Goal: Entertainment & Leisure: Consume media (video, audio)

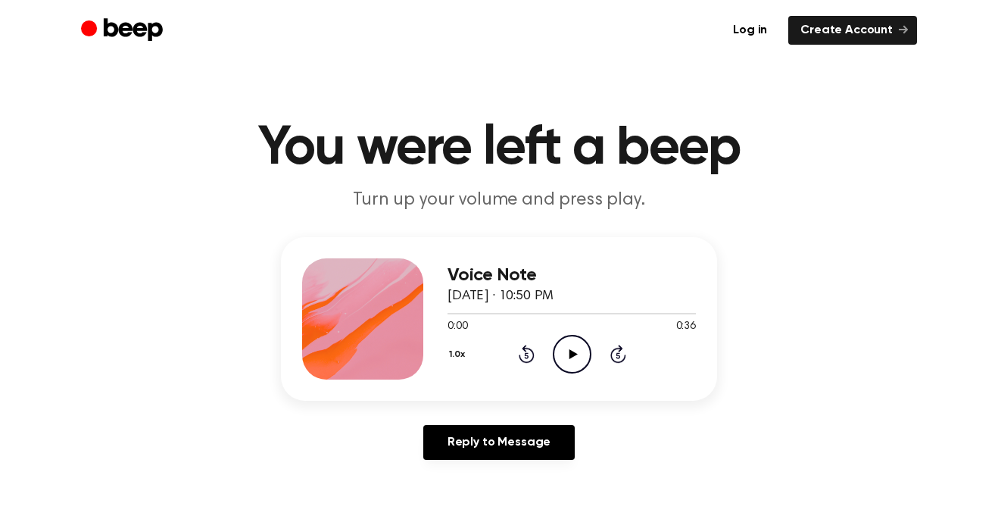
click at [581, 355] on icon "Play Audio" at bounding box center [572, 354] width 39 height 39
click at [567, 364] on icon "Play Audio" at bounding box center [572, 354] width 39 height 39
click at [522, 352] on icon "Rewind 5 seconds" at bounding box center [526, 354] width 17 height 20
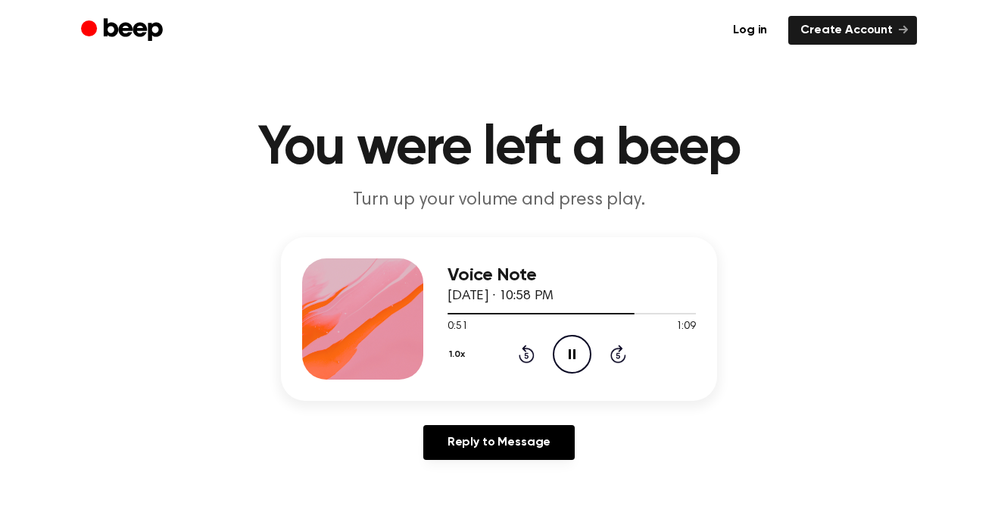
click at [522, 352] on icon "Rewind 5 seconds" at bounding box center [526, 354] width 17 height 20
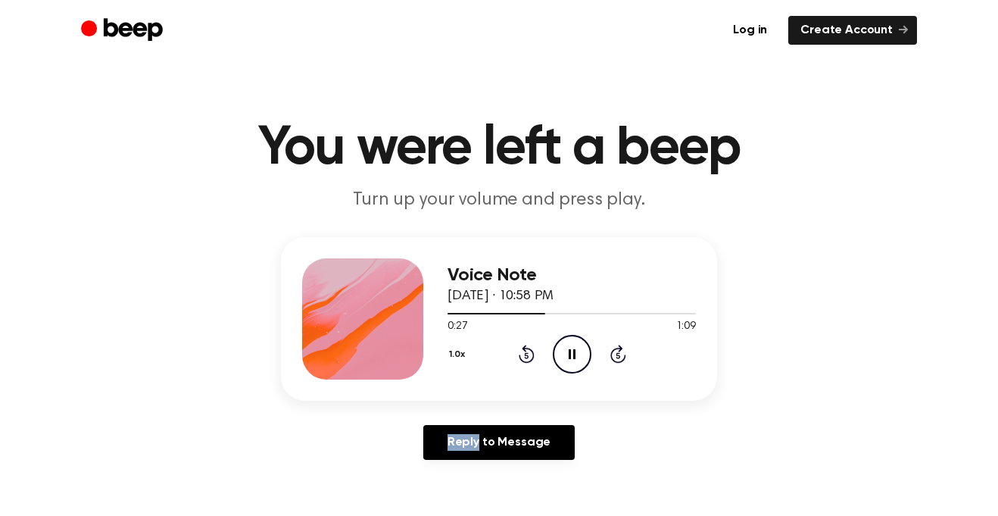
click at [522, 352] on icon "Rewind 5 seconds" at bounding box center [526, 354] width 17 height 20
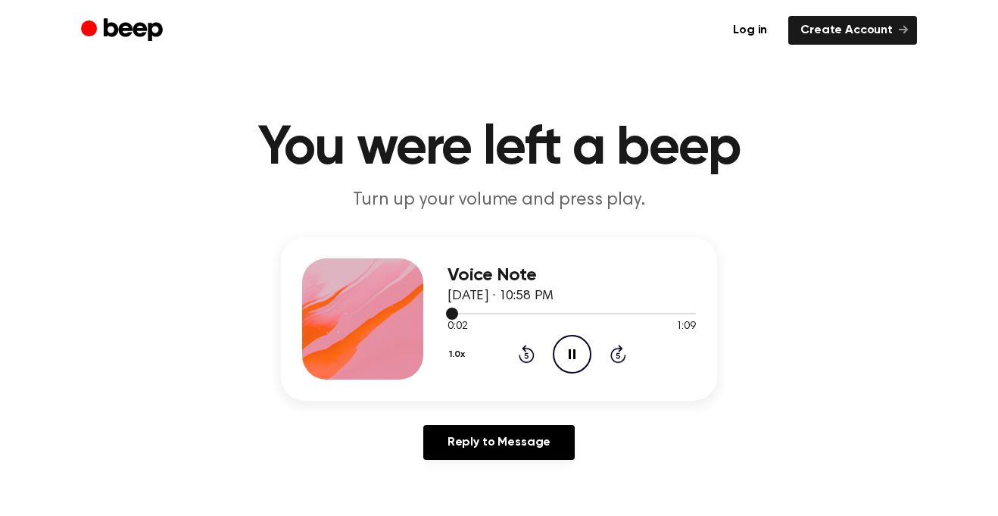
click at [560, 309] on div at bounding box center [572, 313] width 248 height 12
click at [567, 347] on icon "Pause Audio" at bounding box center [572, 354] width 39 height 39
click at [568, 354] on icon "Play Audio" at bounding box center [572, 354] width 39 height 39
click at [558, 308] on div at bounding box center [572, 313] width 248 height 12
click at [645, 315] on div at bounding box center [572, 313] width 248 height 12
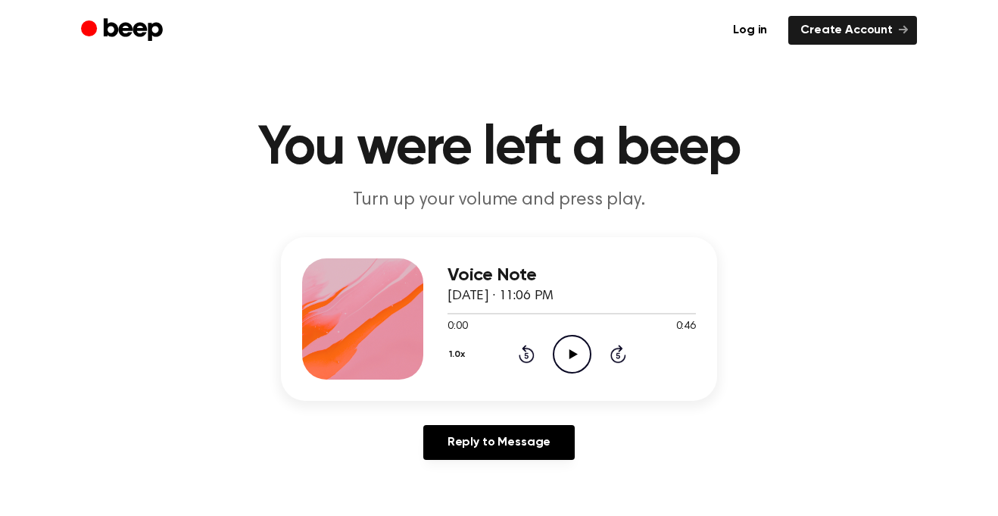
click at [555, 364] on icon "Play Audio" at bounding box center [572, 354] width 39 height 39
click at [562, 354] on icon "Play Audio" at bounding box center [572, 354] width 39 height 39
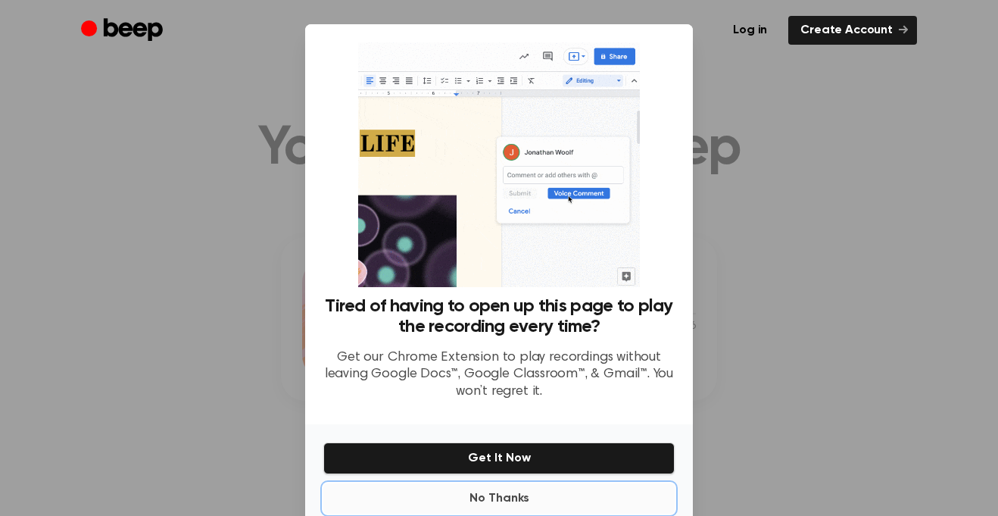
click at [538, 500] on button "No Thanks" at bounding box center [499, 498] width 352 height 30
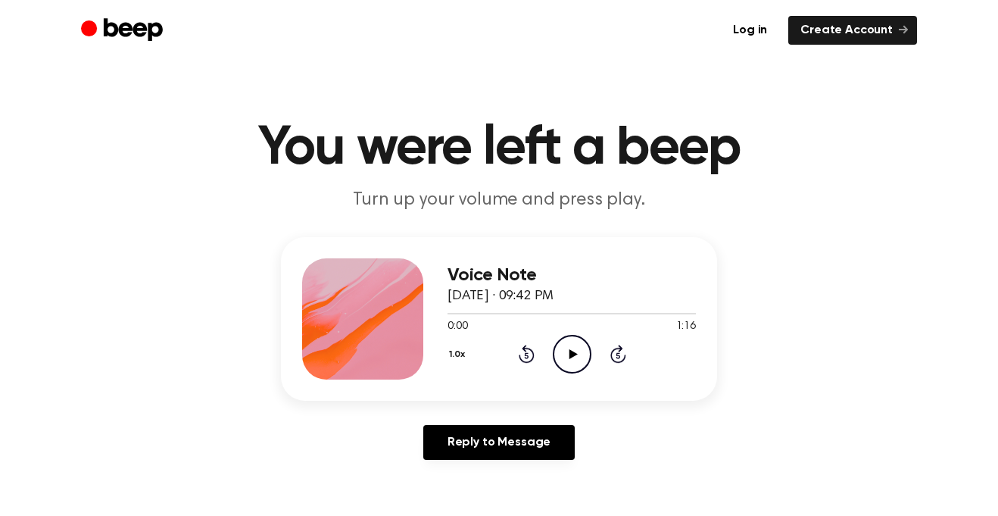
click at [551, 351] on div "1.0x Rewind 5 seconds Play Audio Skip 5 seconds" at bounding box center [572, 354] width 248 height 39
click at [564, 357] on icon "Play Audio" at bounding box center [572, 354] width 39 height 39
click at [503, 309] on div at bounding box center [572, 313] width 248 height 12
click at [555, 351] on icon "Play Audio" at bounding box center [572, 354] width 39 height 39
